Goal: Communication & Community: Answer question/provide support

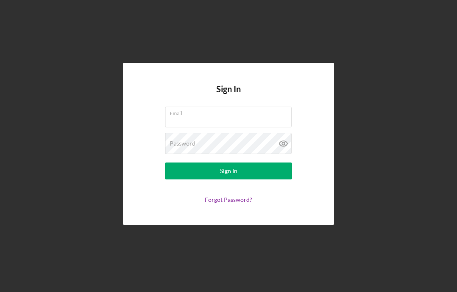
click at [183, 127] on input "Email" at bounding box center [228, 117] width 127 height 20
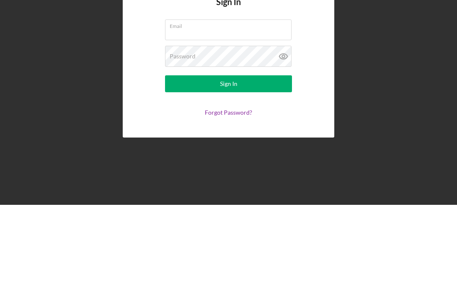
type input "[EMAIL_ADDRESS][DOMAIN_NAME]"
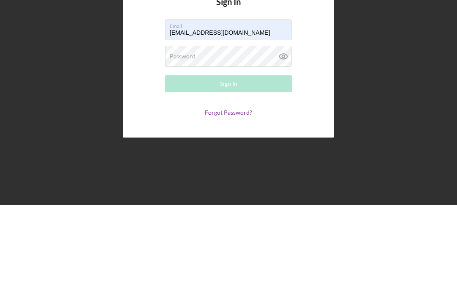
scroll to position [34, 0]
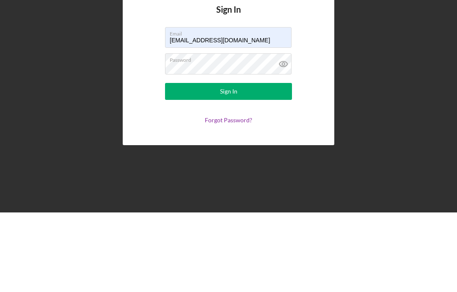
click at [251, 162] on button "Sign In" at bounding box center [228, 170] width 127 height 17
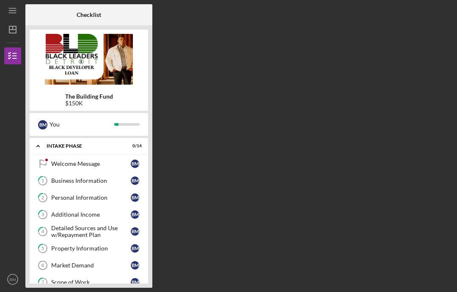
click at [86, 160] on div "Welcome Message" at bounding box center [91, 163] width 80 height 7
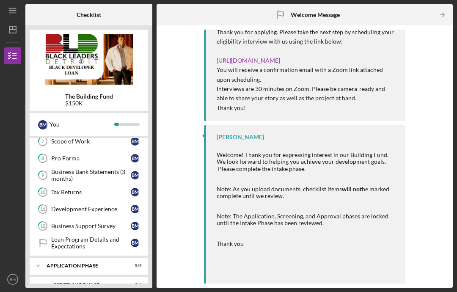
scroll to position [140, 0]
click at [82, 264] on div "Application Phase" at bounding box center [84, 266] width 74 height 5
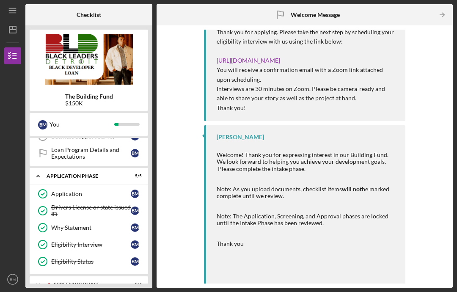
scroll to position [230, 0]
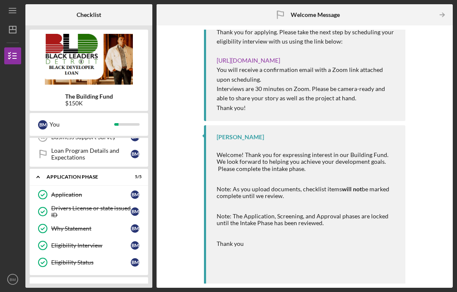
click at [83, 283] on div "Screening Phase" at bounding box center [87, 285] width 67 height 5
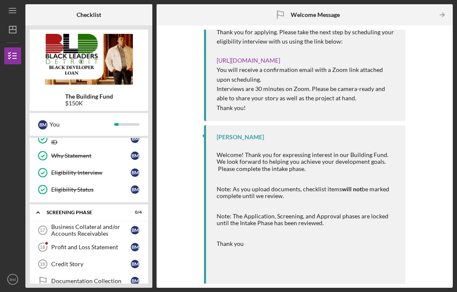
scroll to position [302, 0]
click at [76, 224] on div "Business Collateral and/or Accounts Receivables" at bounding box center [91, 231] width 80 height 14
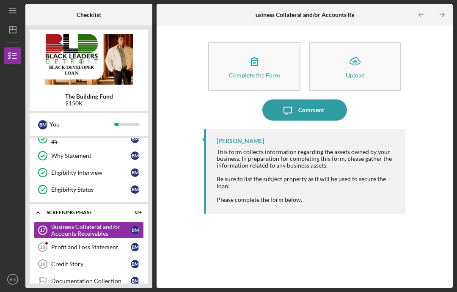
scroll to position [302, 0]
click at [258, 72] on div "Complete the Form" at bounding box center [254, 75] width 51 height 6
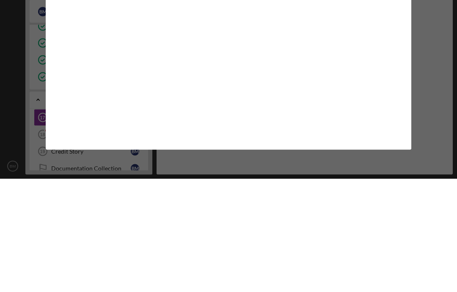
scroll to position [34, 0]
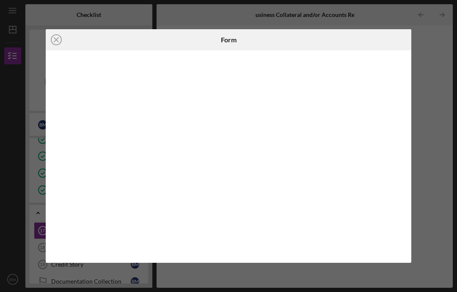
click at [410, 113] on div at bounding box center [229, 156] width 366 height 212
click at [57, 44] on icon "Icon/Close" at bounding box center [56, 39] width 21 height 21
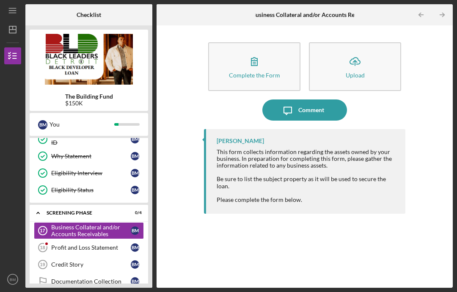
scroll to position [30, 0]
click at [94, 244] on div "Profit and Loss Statement" at bounding box center [91, 247] width 80 height 7
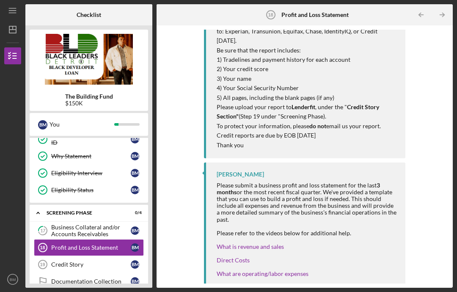
scroll to position [140, 0]
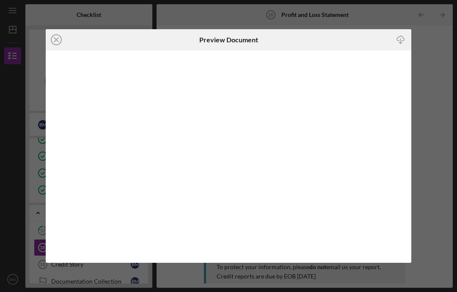
click at [65, 32] on icon "Icon/Close" at bounding box center [56, 39] width 21 height 21
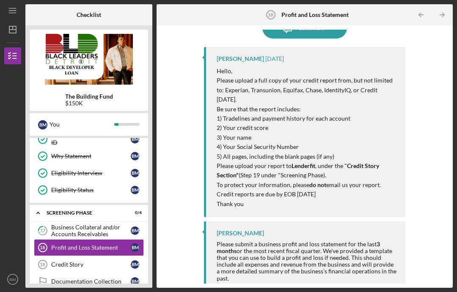
scroll to position [81, 0]
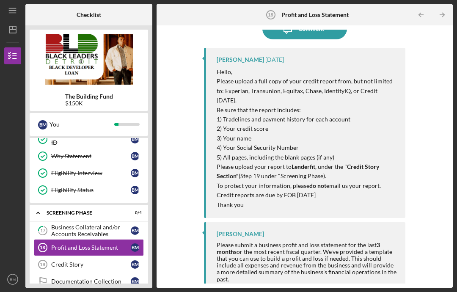
click at [49, 254] on icon "Credit Story 19" at bounding box center [42, 264] width 21 height 21
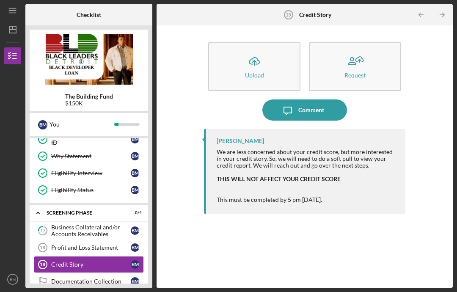
click at [254, 178] on div "[PERSON_NAME] We are less concerned about your credit score, but more intereste…" at bounding box center [304, 171] width 201 height 85
click at [98, 239] on link "Profit and Loss Statement 18 Profit and Loss Statement B M" at bounding box center [89, 247] width 110 height 17
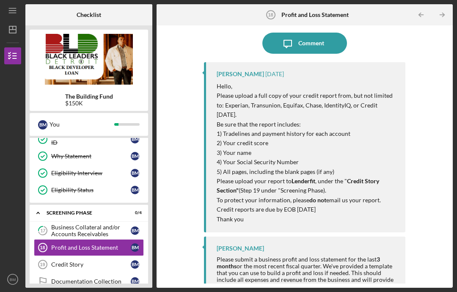
scroll to position [67, 0]
click at [316, 32] on div "Comment" at bounding box center [311, 42] width 26 height 21
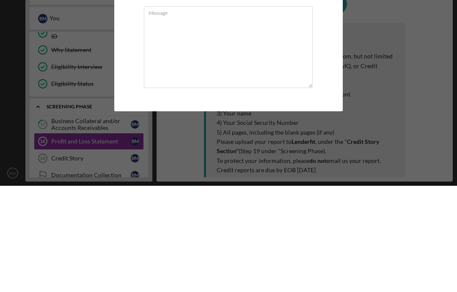
click at [154, 113] on textarea "Message" at bounding box center [228, 154] width 169 height 82
click at [172, 113] on textarea "Hi." at bounding box center [228, 154] width 169 height 82
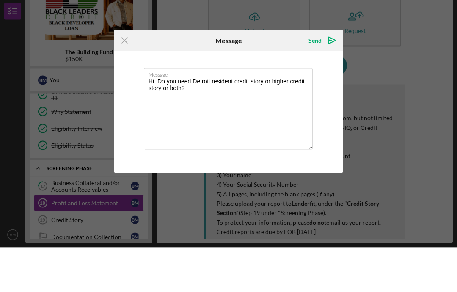
type textarea "Hi. Do you need Detroit resident credit story or higher credit story or both?"
click at [320, 77] on div "Send" at bounding box center [314, 85] width 13 height 17
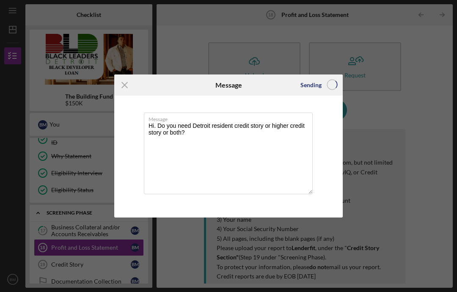
scroll to position [30, 0]
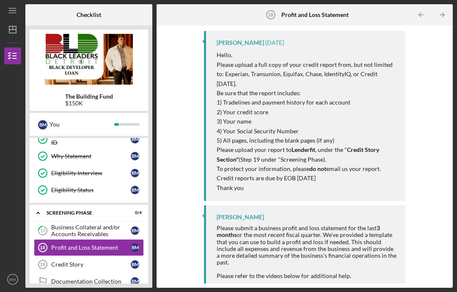
scroll to position [145, 0]
